Goal: Task Accomplishment & Management: Use online tool/utility

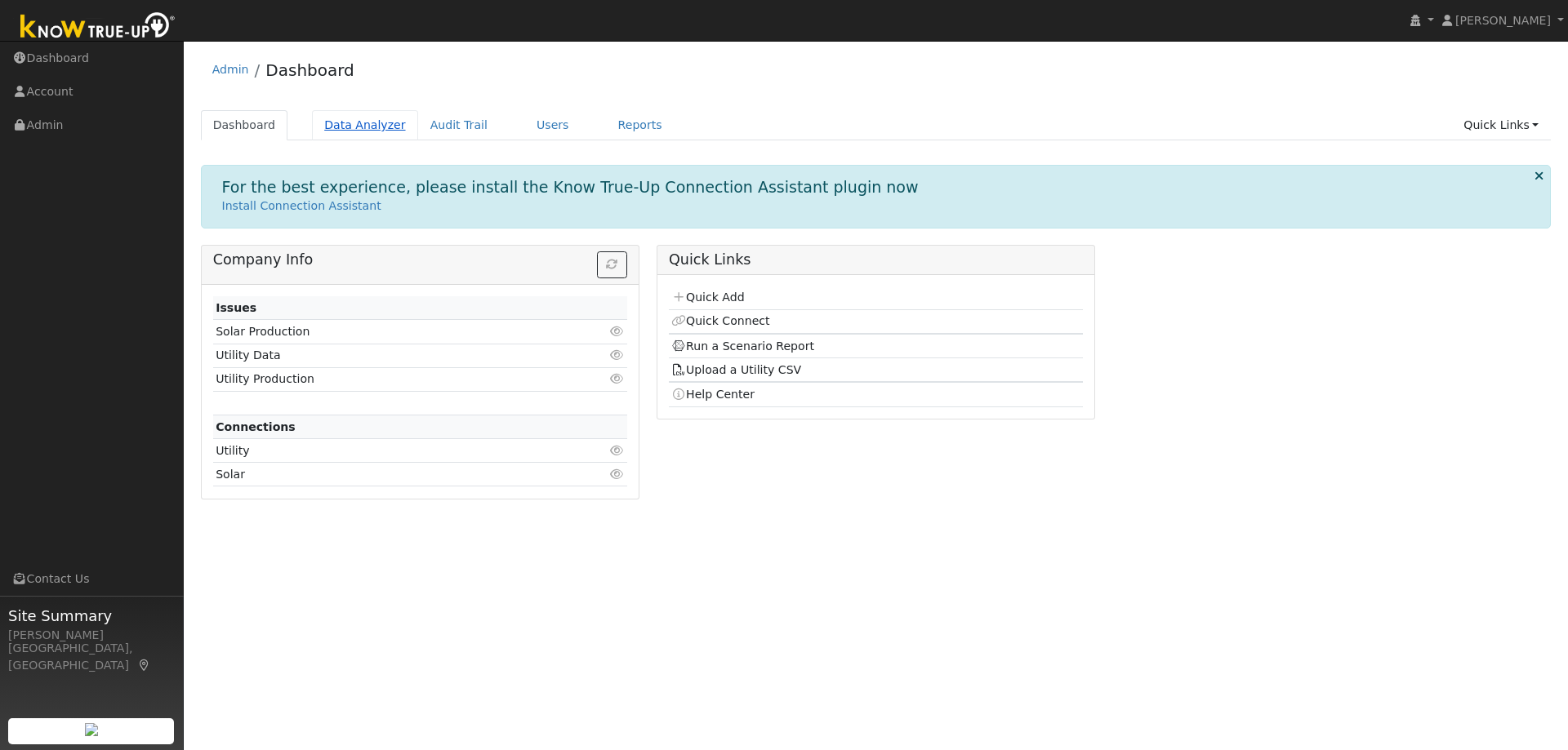
click at [368, 127] on link "Data Analyzer" at bounding box center [365, 125] width 106 height 30
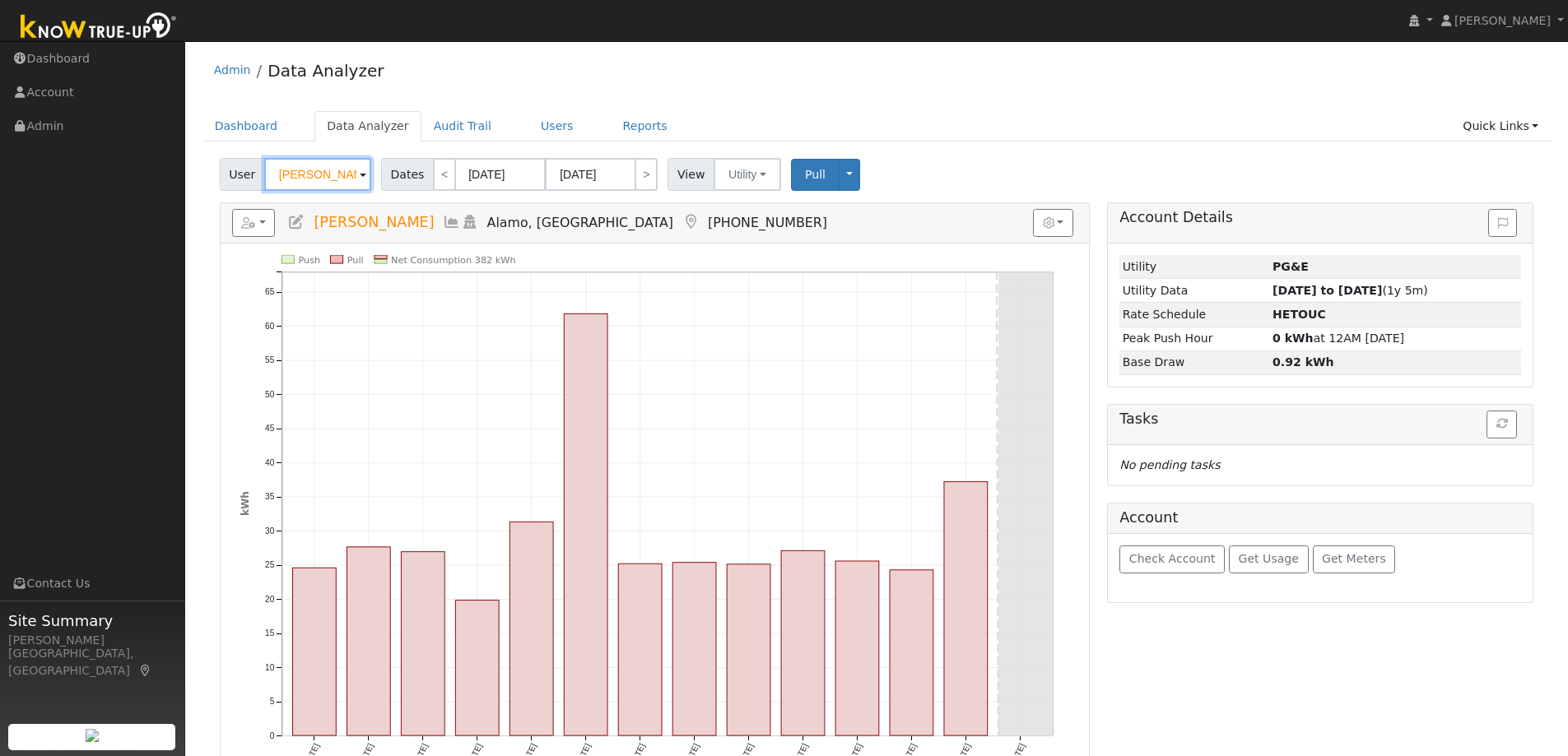
click at [330, 176] on input "Andrew Venturi" at bounding box center [318, 175] width 107 height 33
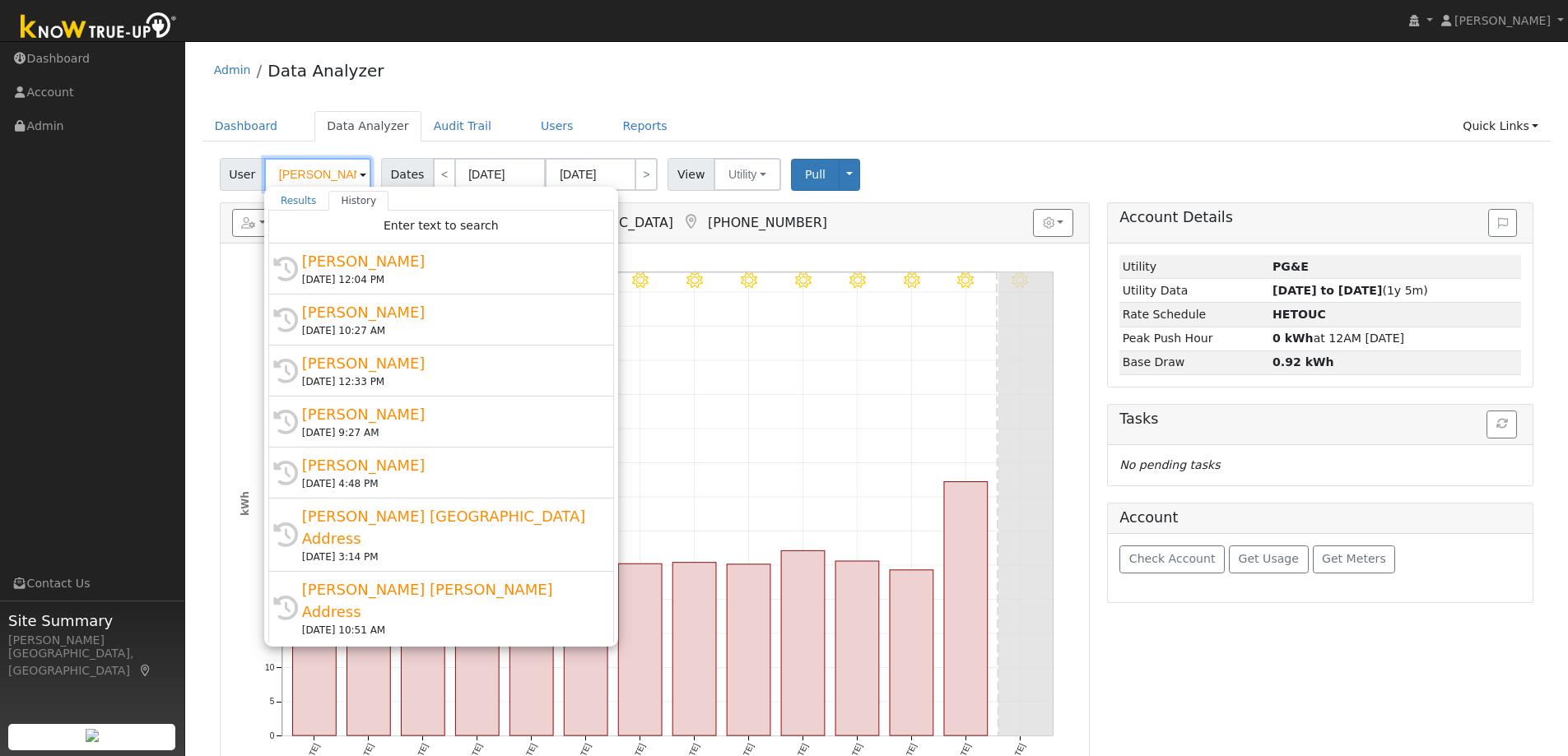
click at [330, 176] on input "Andrew Venturi" at bounding box center [318, 175] width 107 height 33
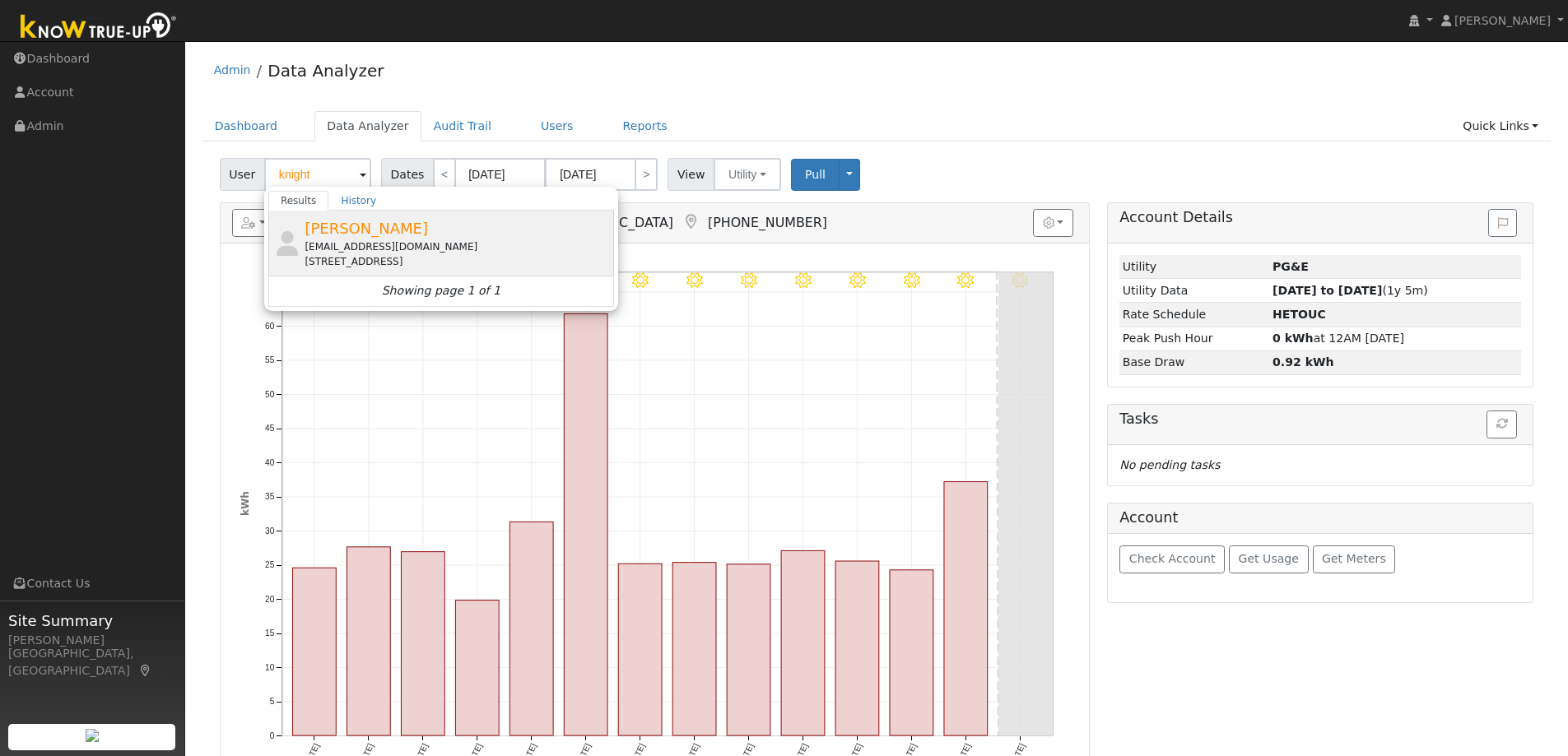
click at [398, 251] on div "robertk50@sbcglobal.net" at bounding box center [457, 247] width 305 height 15
type input "Robert Knight"
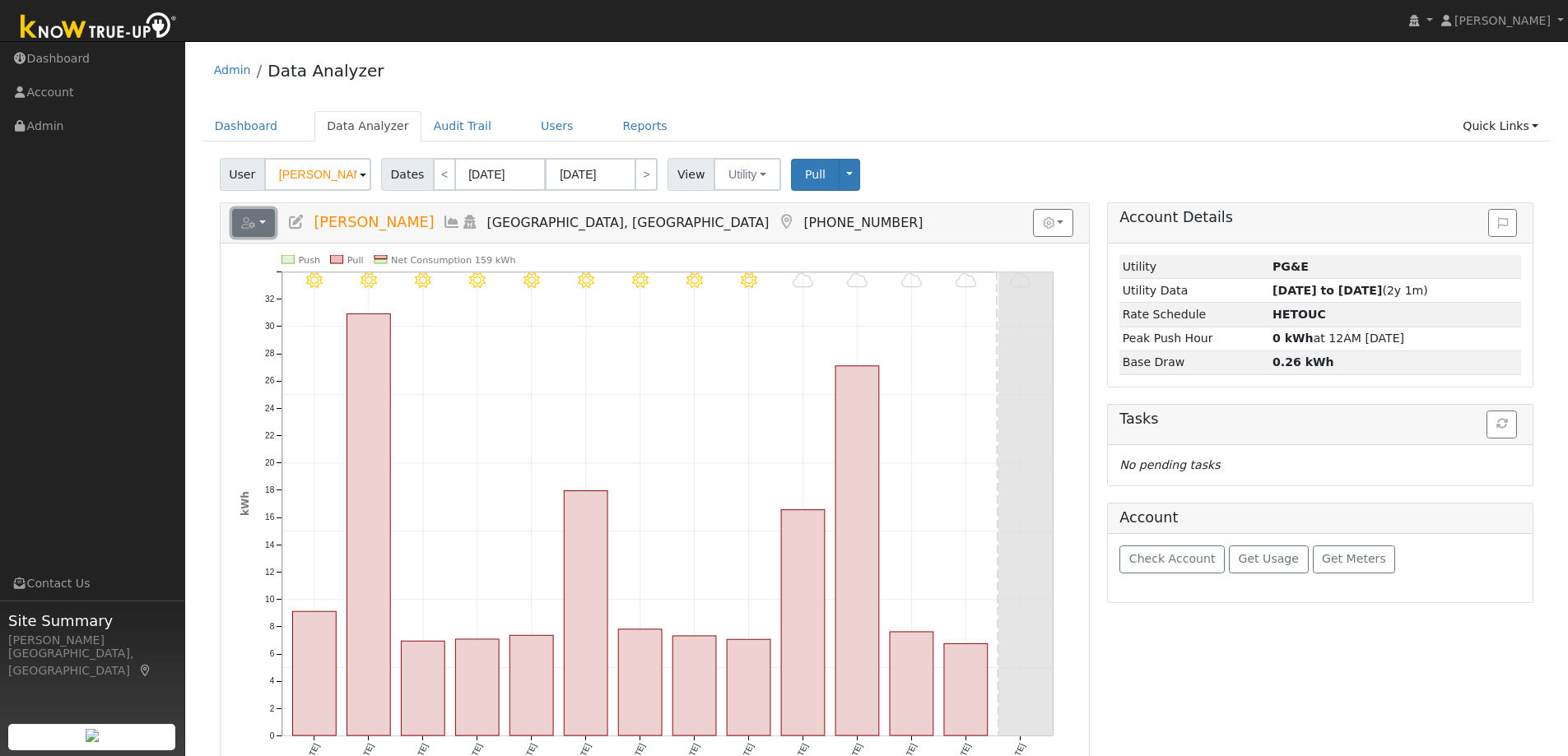
click at [267, 221] on button "button" at bounding box center [253, 223] width 43 height 28
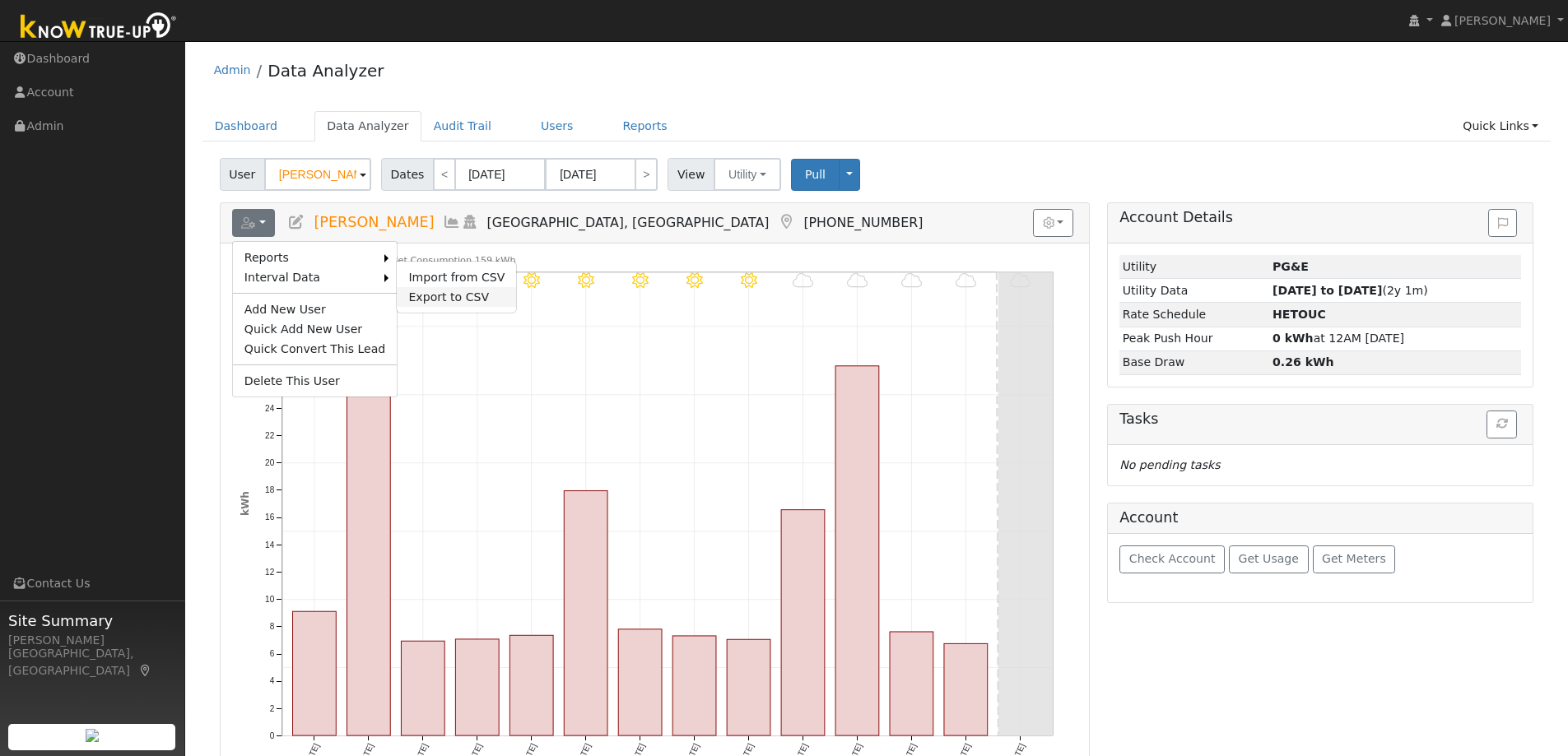
click at [455, 298] on link "Export to CSV" at bounding box center [456, 297] width 119 height 19
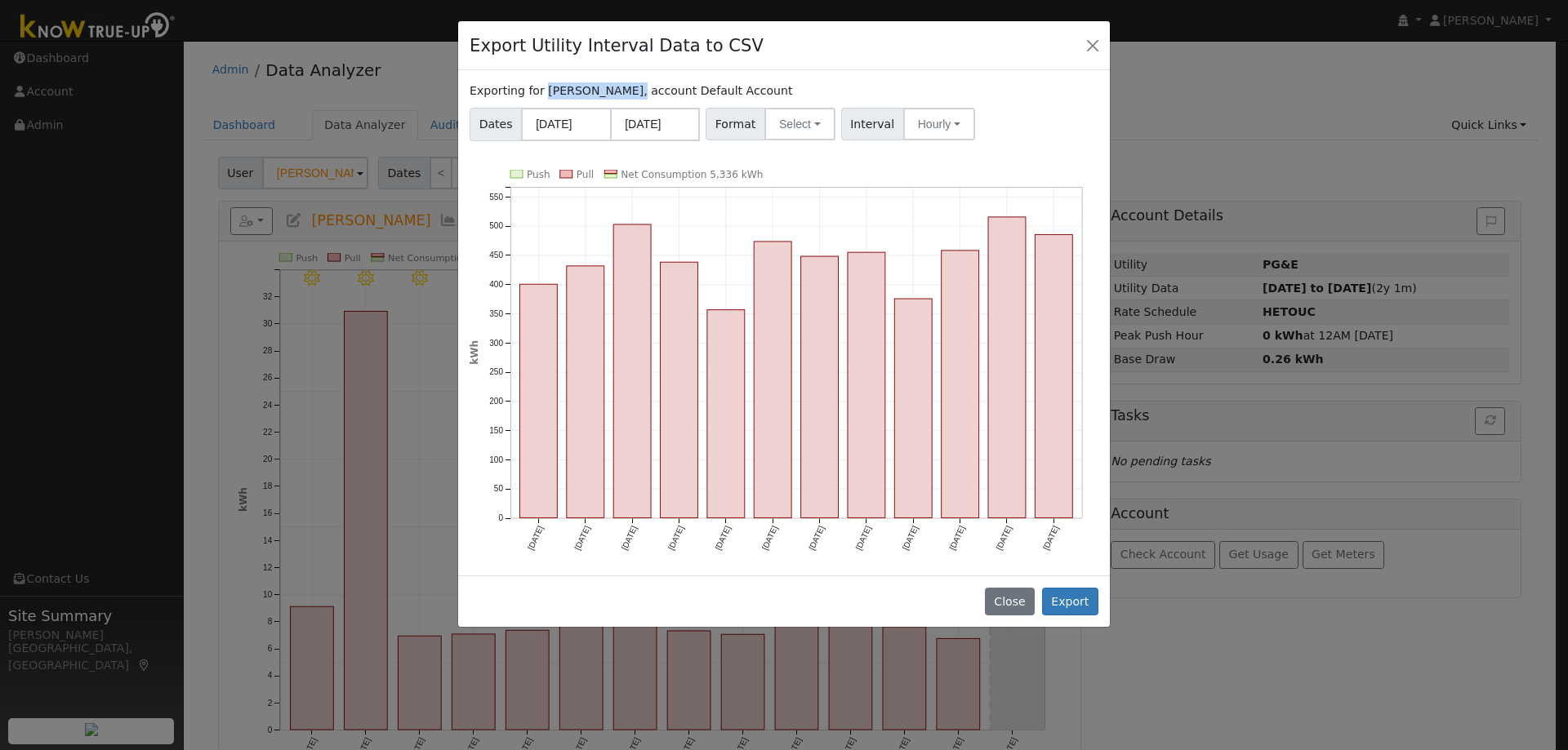
drag, startPoint x: 612, startPoint y: 94, endPoint x: 540, endPoint y: 94, distance: 72.0
click at [540, 94] on label "Exporting for Robert Knight, account Default Account" at bounding box center [631, 91] width 323 height 17
copy label "Robert Knight,"
click at [1166, 61] on div "Export Utility Interval Data to CSV Exporting for Robert Knight, account Defaul…" at bounding box center [784, 375] width 1568 height 750
